Goal: Navigation & Orientation: Find specific page/section

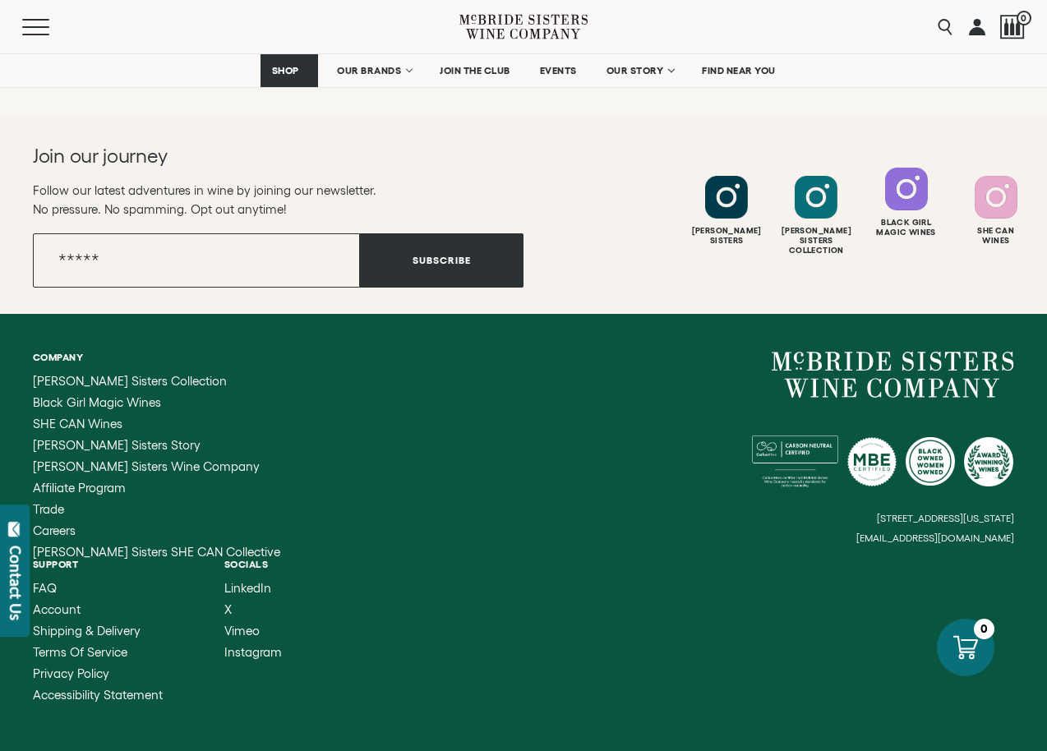
scroll to position [3474, 0]
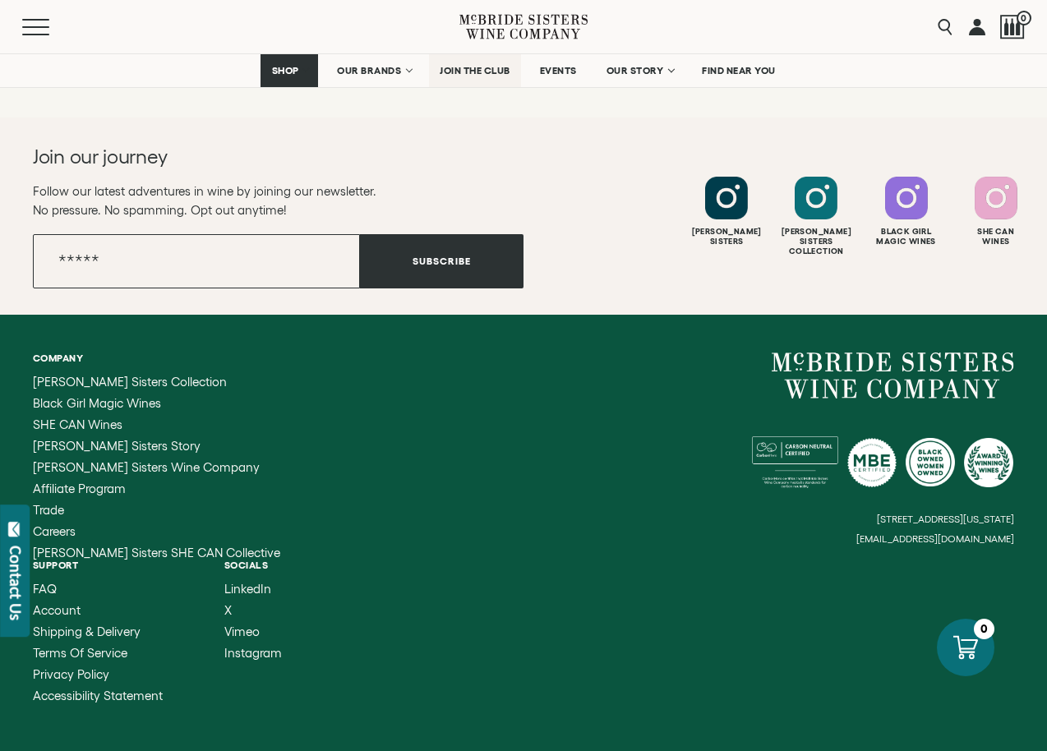
click at [471, 69] on span "JOIN THE CLUB" at bounding box center [475, 71] width 71 height 12
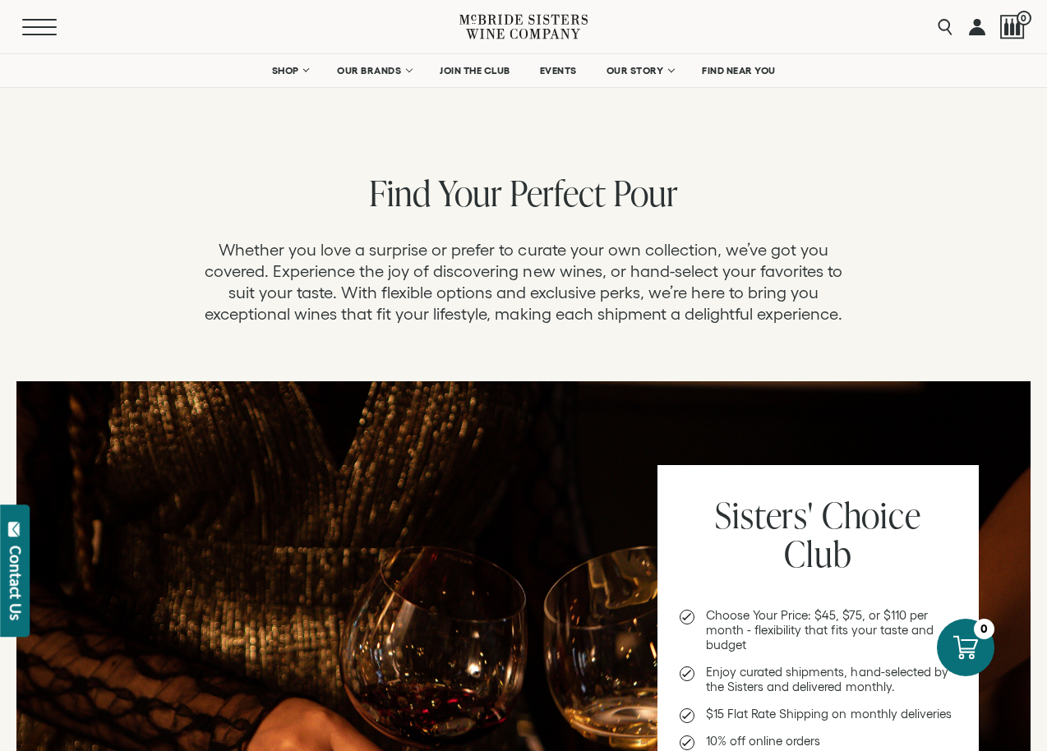
click at [32, 25] on button "Menu" at bounding box center [51, 27] width 59 height 16
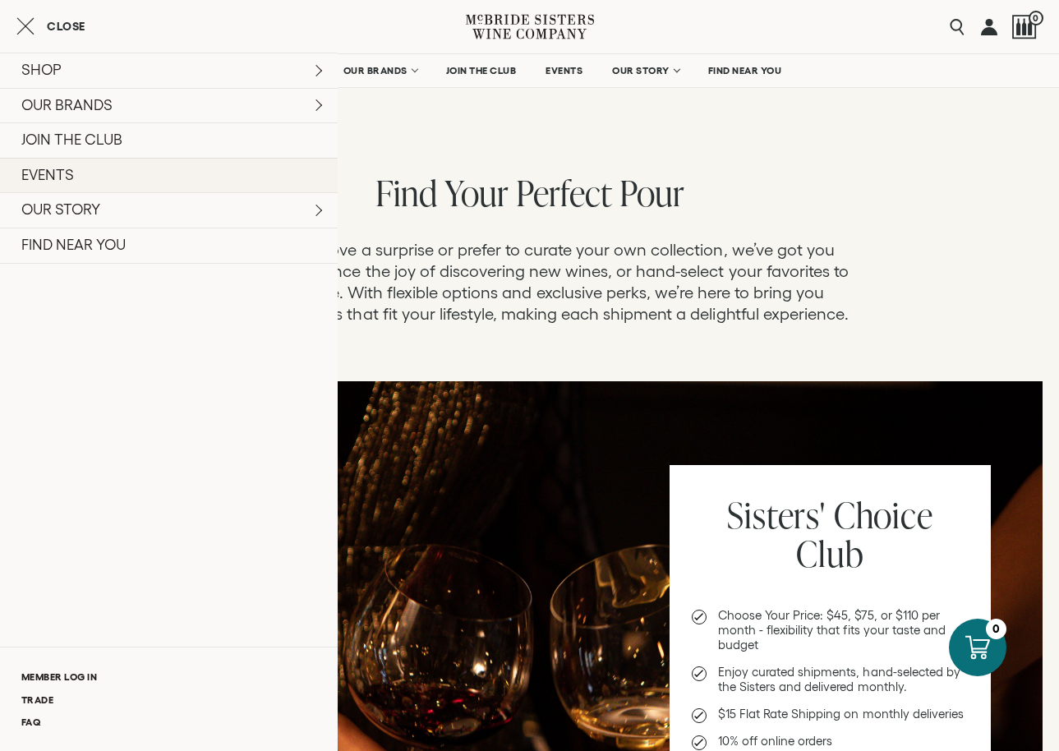
click at [55, 171] on link "EVENTS" at bounding box center [169, 175] width 338 height 35
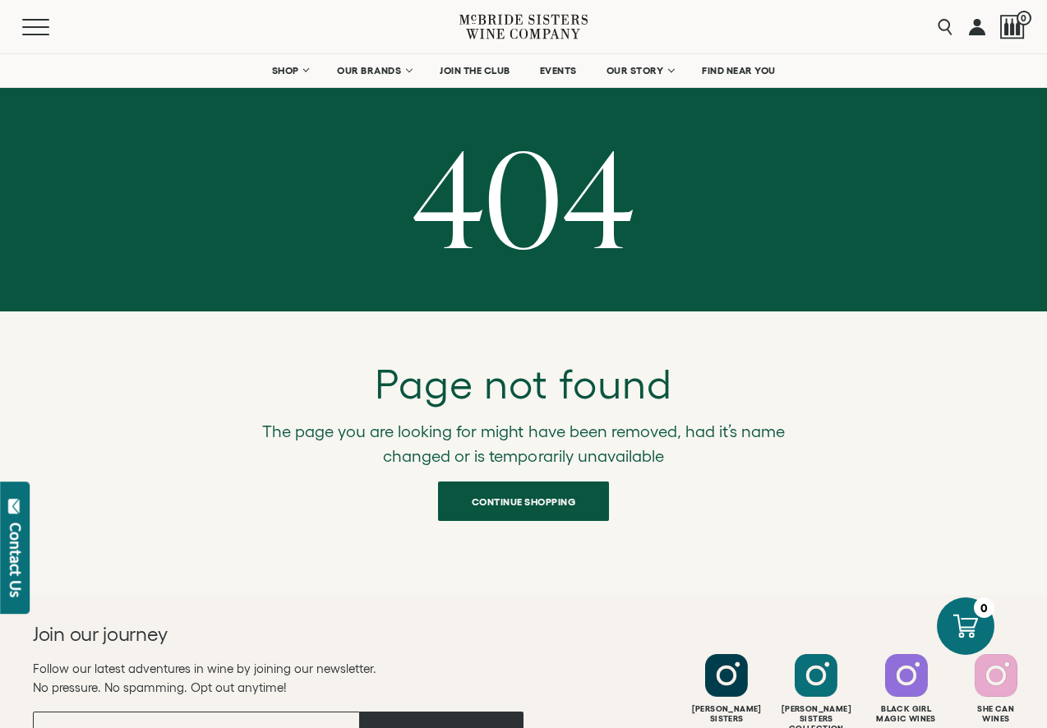
click at [507, 496] on span "Continue shopping" at bounding box center [524, 502] width 162 height 32
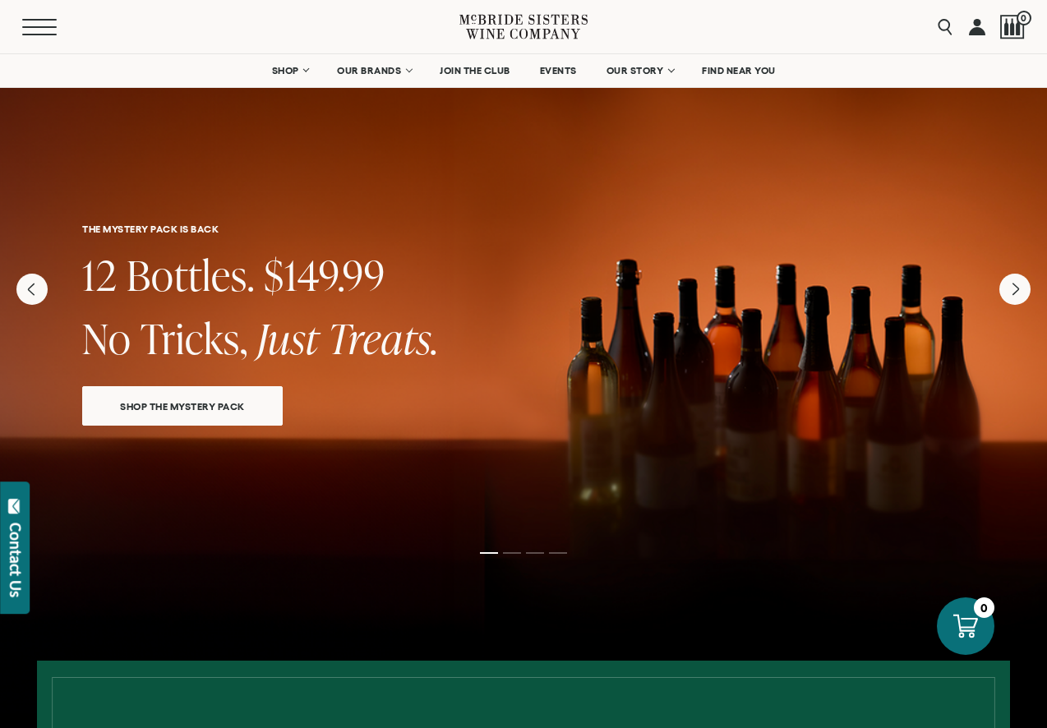
click at [40, 29] on button "Menu" at bounding box center [51, 27] width 59 height 16
